Goal: Task Accomplishment & Management: Use online tool/utility

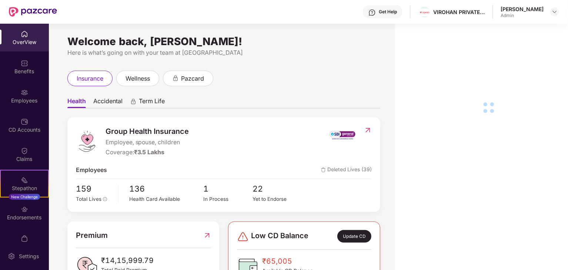
click at [32, 89] on div "Employees" at bounding box center [24, 96] width 49 height 28
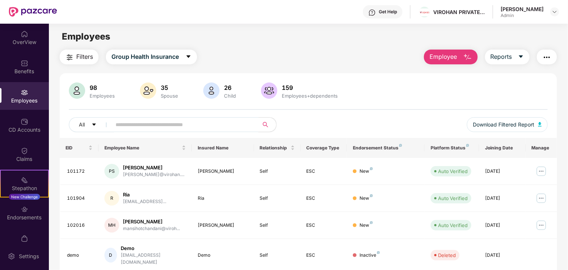
click at [191, 128] on input "text" at bounding box center [182, 124] width 133 height 11
paste input "******"
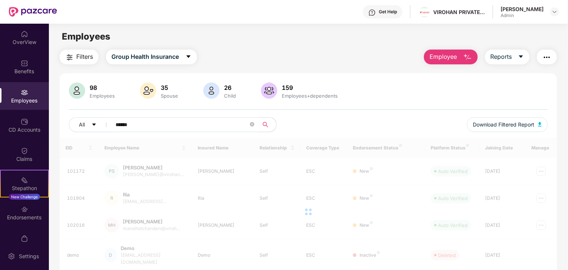
type input "******"
